Goal: Information Seeking & Learning: Learn about a topic

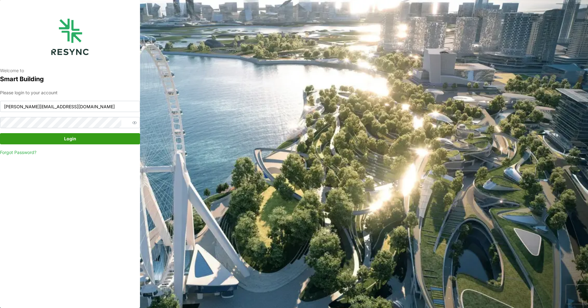
type input "kevin.wijaya@bsigroup.id"
click at [0, 133] on button "Login" at bounding box center [70, 138] width 140 height 11
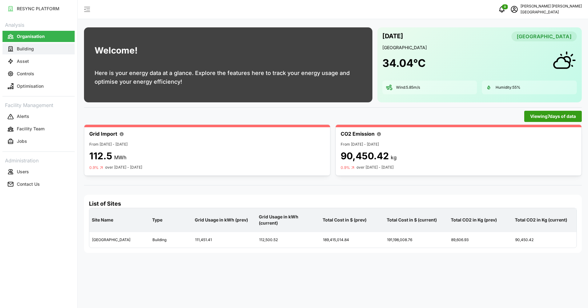
click at [44, 49] on button "Building" at bounding box center [38, 48] width 72 height 11
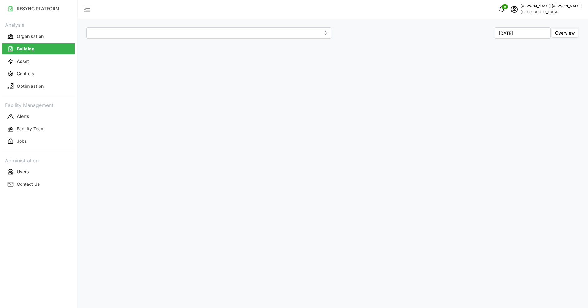
type input "[GEOGRAPHIC_DATA]"
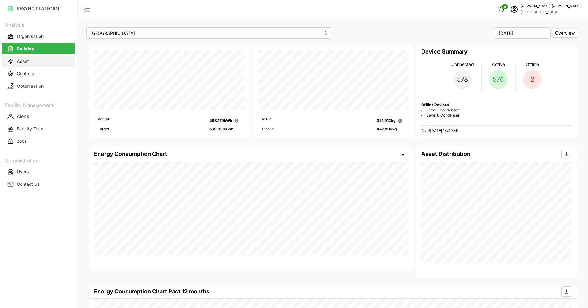
click at [33, 59] on button "Asset" at bounding box center [38, 61] width 72 height 11
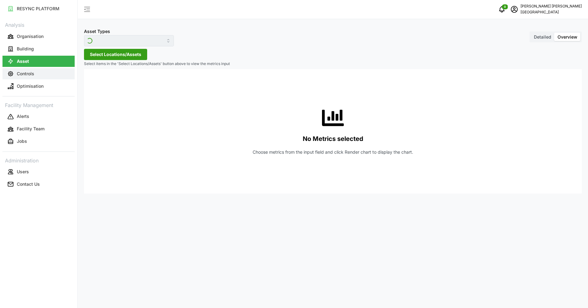
click at [29, 77] on button "Controls" at bounding box center [38, 73] width 72 height 11
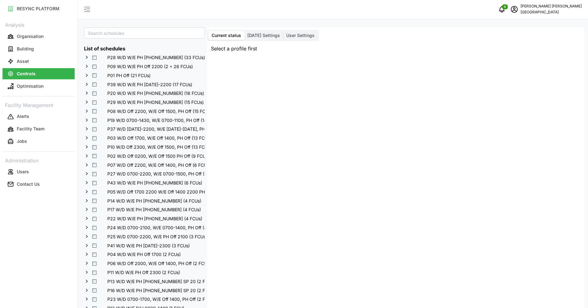
click at [93, 56] on span "Select P28 W/D W/E PH 0700-2200 (33 FCUs)" at bounding box center [94, 58] width 4 height 4
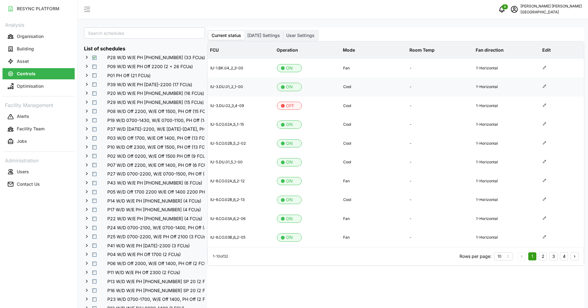
click at [544, 87] on icon at bounding box center [544, 86] width 3 height 3
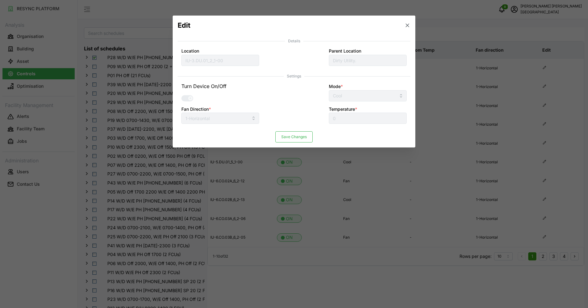
click at [410, 26] on icon "button" at bounding box center [407, 25] width 6 height 6
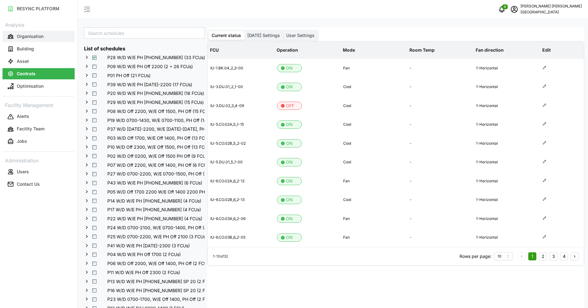
click at [27, 34] on p "Organisation" at bounding box center [30, 36] width 27 height 6
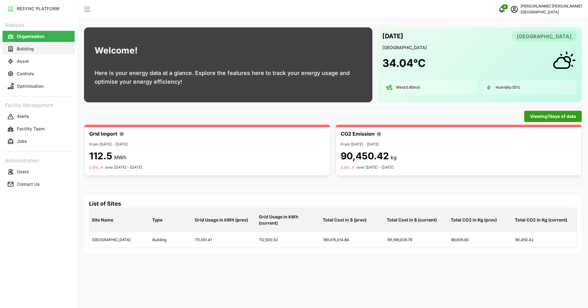
click at [32, 53] on button "Building" at bounding box center [38, 48] width 72 height 11
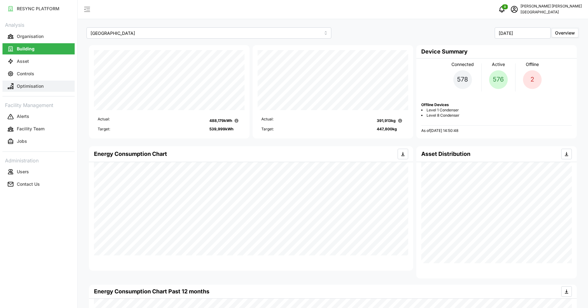
click at [32, 83] on p "Optimisation" at bounding box center [30, 86] width 27 height 6
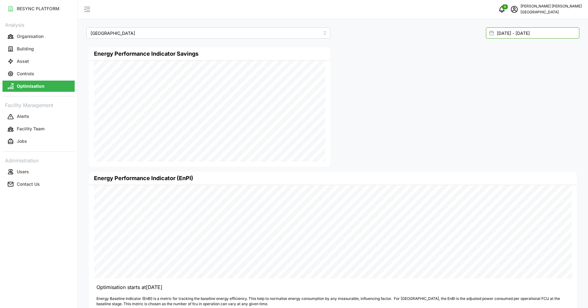
click at [522, 37] on input "[DATE] - [DATE]" at bounding box center [532, 32] width 93 height 11
click at [363, 72] on icon "button" at bounding box center [363, 71] width 5 height 5
click at [492, 91] on button "1" at bounding box center [495, 95] width 11 height 11
type input "[DATE] - [DATE]"
type input "[DATE]"
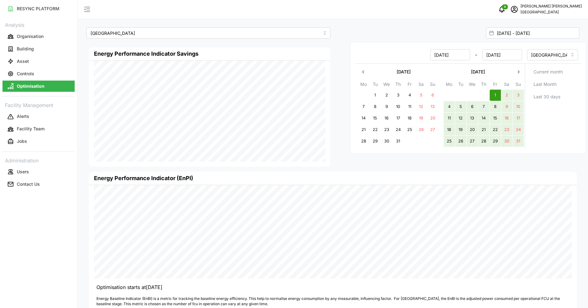
click at [519, 142] on button "31" at bounding box center [518, 141] width 11 height 11
type input "[DATE] - [DATE]"
type input "[DATE]"
click at [544, 128] on div "Current month Last Month Last 30 days" at bounding box center [553, 107] width 57 height 86
click at [433, 162] on div at bounding box center [456, 107] width 246 height 124
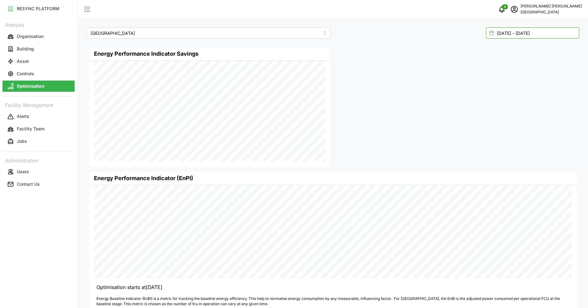
click at [525, 37] on input "[DATE] - [DATE]" at bounding box center [532, 32] width 93 height 11
click at [376, 94] on button "2" at bounding box center [375, 95] width 11 height 11
type input "[DATE] - [DATE]"
type input "[DATE]"
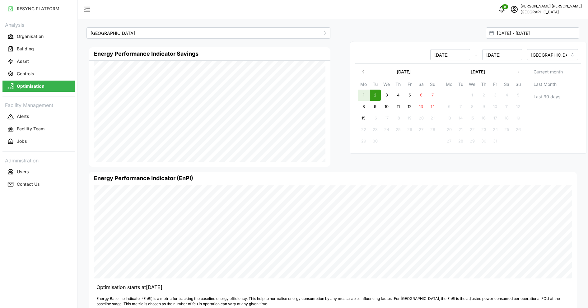
click at [366, 95] on button "1" at bounding box center [363, 95] width 11 height 11
type input "[DATE] - [DATE]"
type input "[DATE]"
click at [435, 99] on button "7" at bounding box center [432, 95] width 11 height 11
type input "[DATE] - [DATE]"
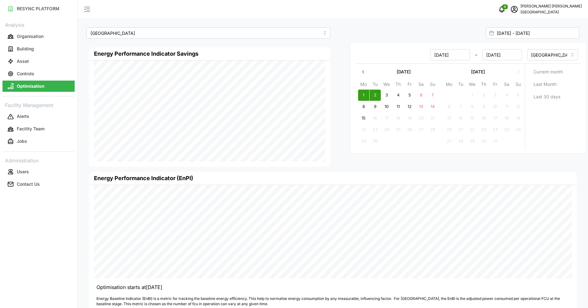
type input "[DATE]"
click at [359, 94] on button "1" at bounding box center [363, 95] width 11 height 11
type input "[DATE] - [DATE]"
type input "[DATE]"
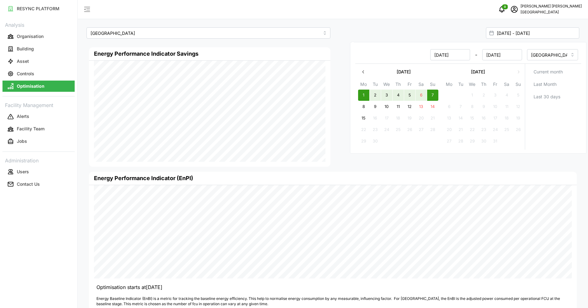
click at [358, 90] on button "1" at bounding box center [363, 95] width 11 height 11
click at [433, 98] on button "7" at bounding box center [432, 95] width 11 height 11
click at [427, 90] on button "7" at bounding box center [432, 95] width 11 height 11
type input "[DATE] - [DATE]"
type input "[DATE]"
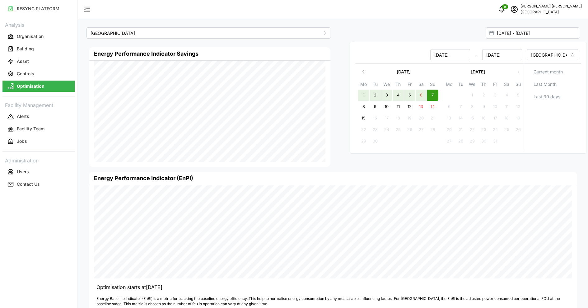
click at [367, 93] on button "1" at bounding box center [363, 95] width 11 height 11
type input "[DATE] - [DATE]"
type input "[DATE]"
click at [455, 167] on div at bounding box center [456, 107] width 246 height 124
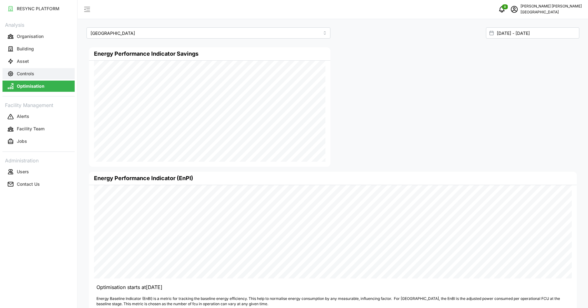
click at [31, 76] on p "Controls" at bounding box center [25, 74] width 17 height 6
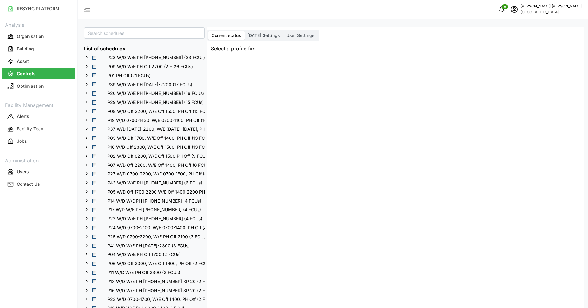
click at [94, 59] on div "P28 W/D W/E PH [PHONE_NUMBER] (33 FCUs)" at bounding box center [173, 57] width 178 height 9
click at [95, 57] on span "Select P28 W/D W/E PH 0700-2200 (33 FCUs)" at bounding box center [94, 58] width 4 height 4
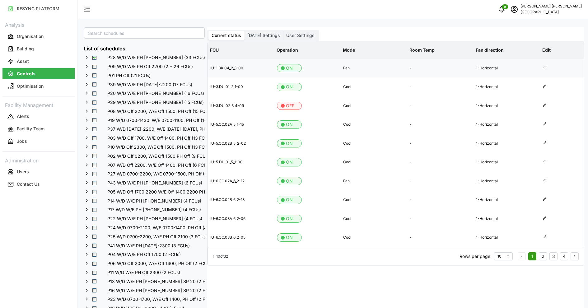
click at [286, 69] on p "ON" at bounding box center [289, 68] width 7 height 8
click at [547, 66] on div at bounding box center [562, 68] width 39 height 5
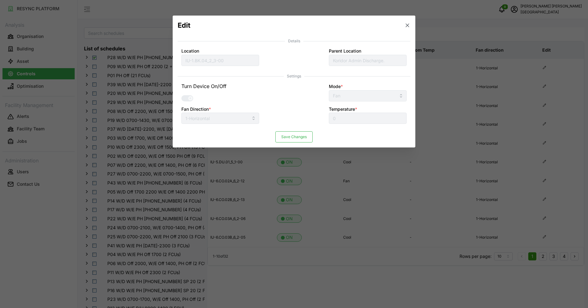
click at [407, 27] on icon "button" at bounding box center [407, 25] width 6 height 6
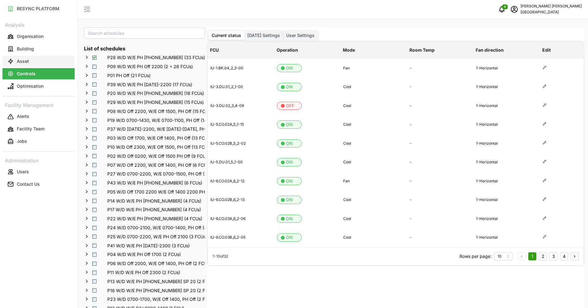
click at [30, 59] on button "Asset" at bounding box center [38, 61] width 72 height 11
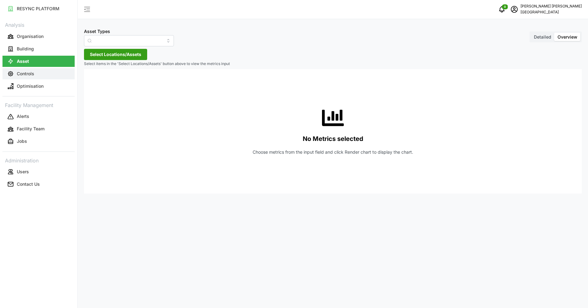
type input "Condenser"
click at [30, 71] on p "Controls" at bounding box center [25, 74] width 17 height 6
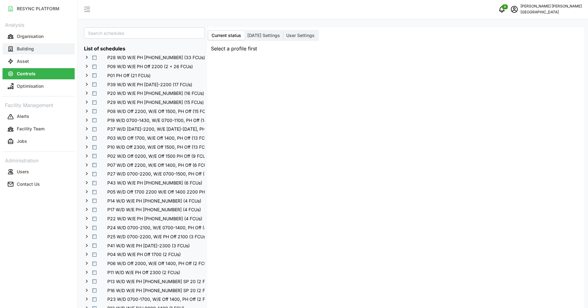
click at [20, 47] on p "Building" at bounding box center [25, 49] width 17 height 6
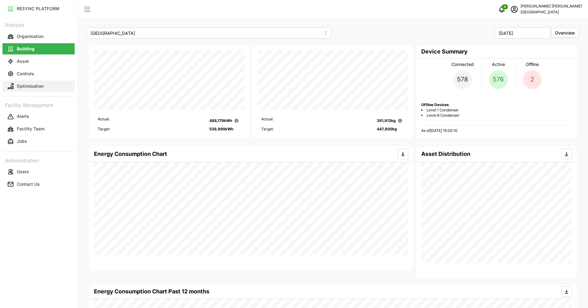
click at [25, 88] on p "Optimisation" at bounding box center [30, 86] width 27 height 6
